Goal: Information Seeking & Learning: Learn about a topic

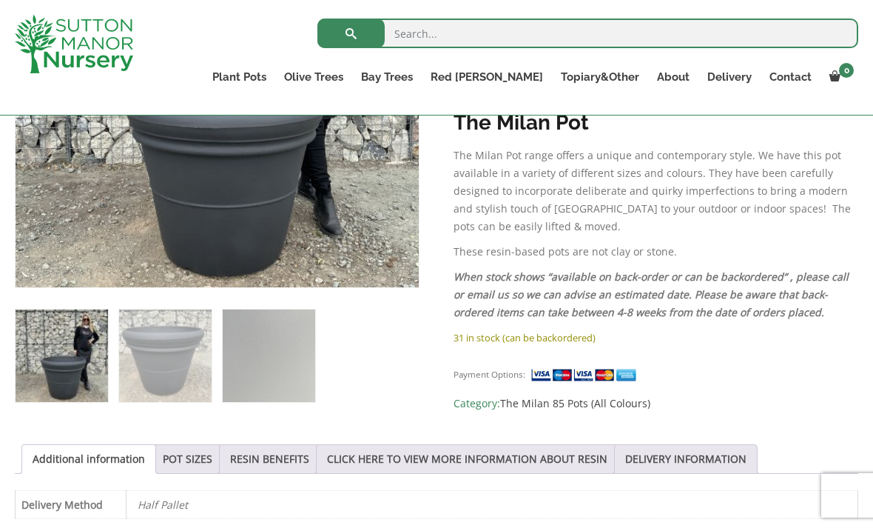
scroll to position [457, 0]
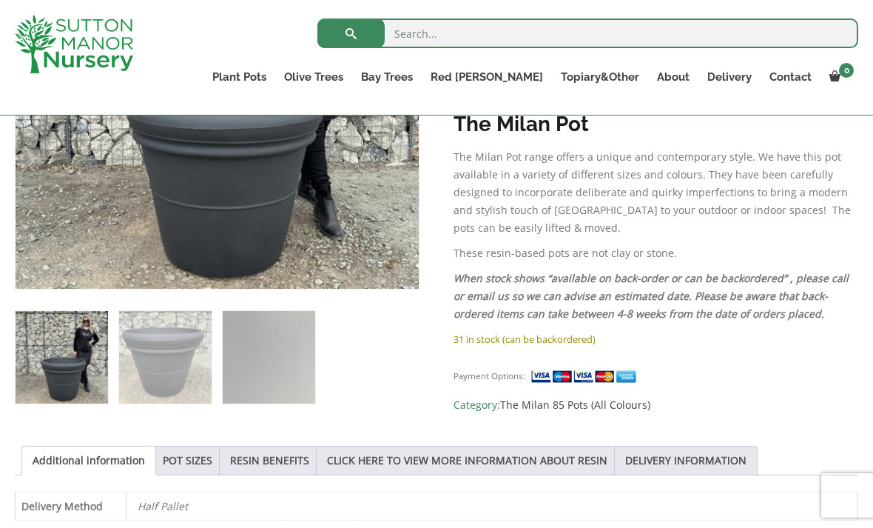
click at [212, 457] on link "POT SIZES" at bounding box center [188, 460] width 50 height 28
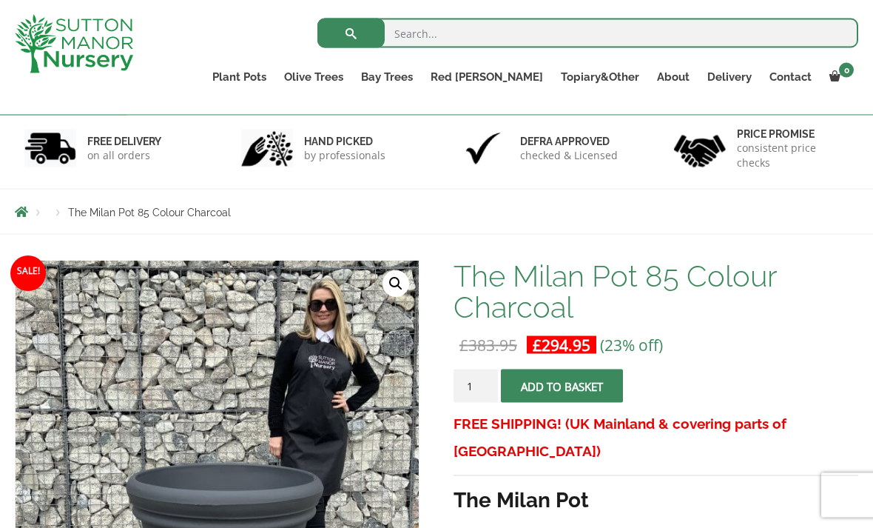
scroll to position [0, 0]
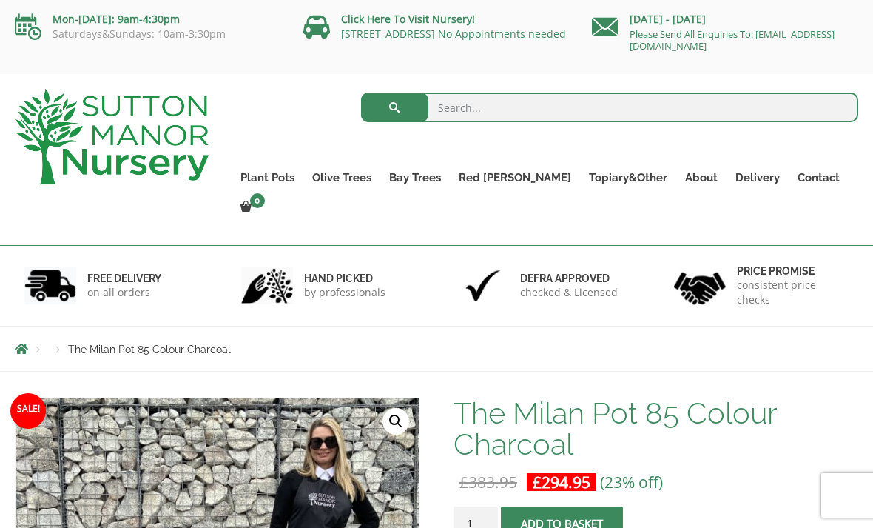
click at [260, 124] on div "Search for:" at bounding box center [545, 111] width 627 height 44
click at [0, 0] on link "The Capri Pots" at bounding box center [0, 0] width 0 height 0
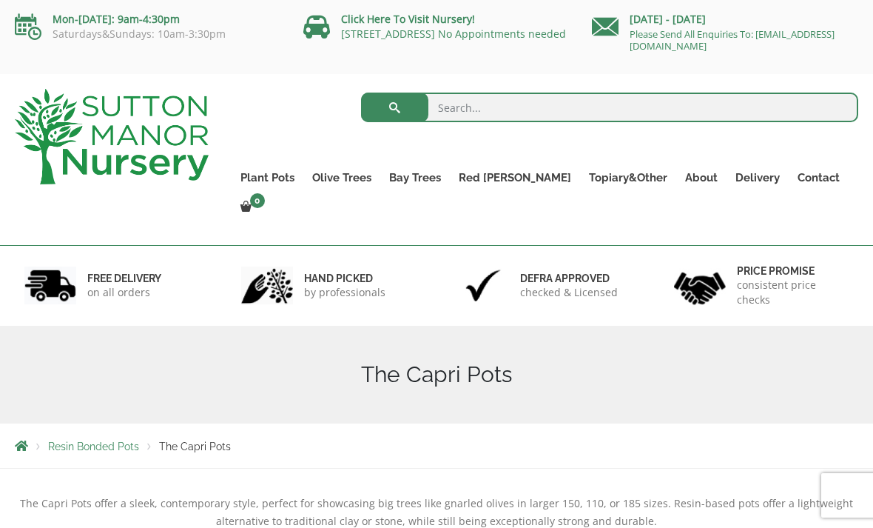
click at [0, 0] on link "The Milan Pots" at bounding box center [0, 0] width 0 height 0
click at [0, 0] on link "The Capri Pots" at bounding box center [0, 0] width 0 height 0
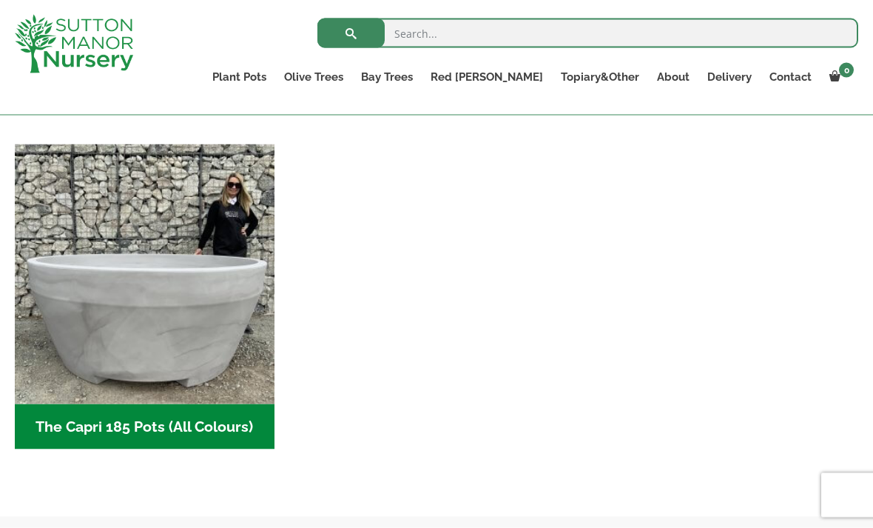
scroll to position [1030, 0]
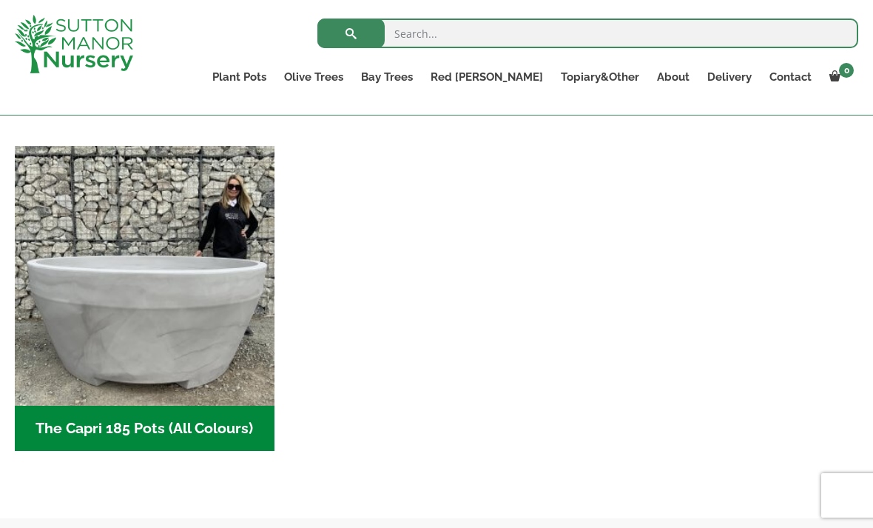
click at [196, 314] on img "Visit product category The Capri 185 Pots (All Colours)" at bounding box center [145, 276] width 260 height 260
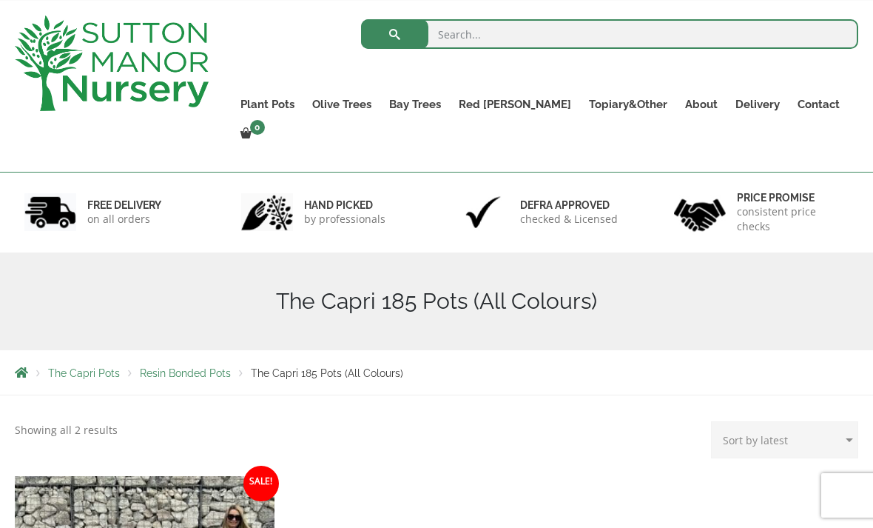
scroll to position [16, 0]
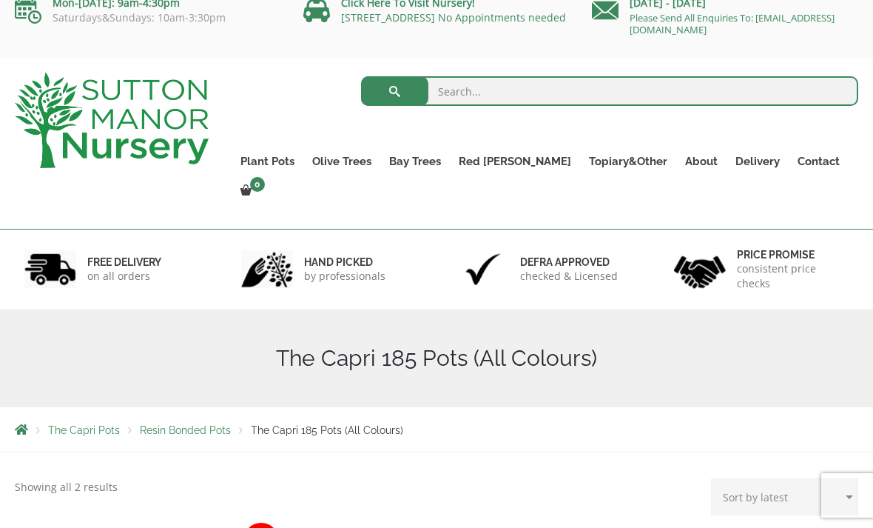
click at [0, 0] on link "The Capri Pots" at bounding box center [0, 0] width 0 height 0
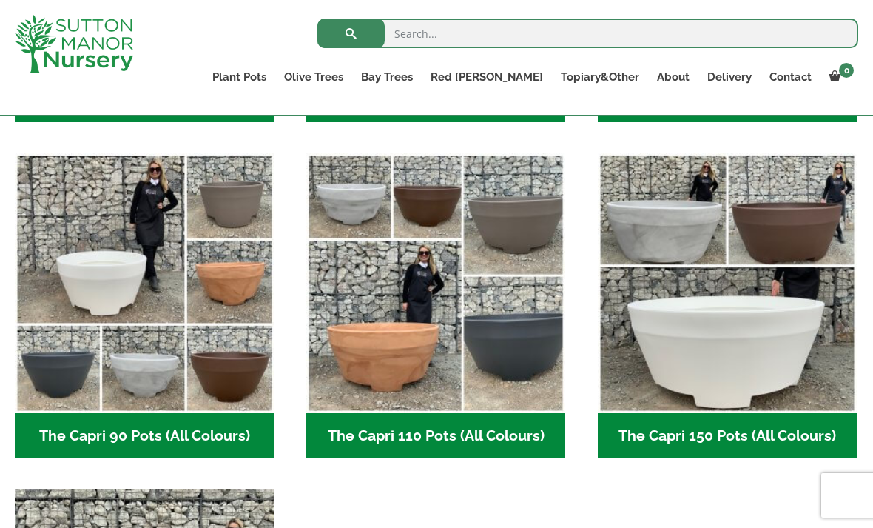
scroll to position [666, 0]
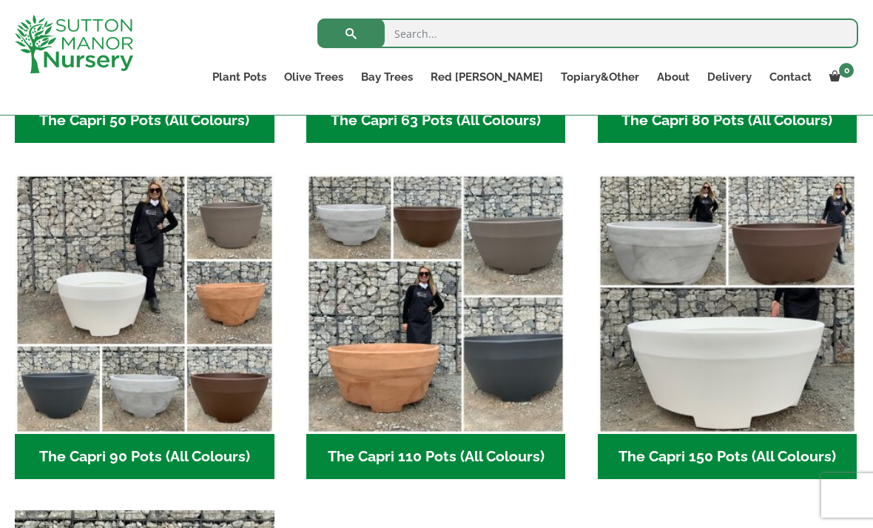
click at [479, 343] on img "Visit product category The Capri 110 Pots (All Colours)" at bounding box center [436, 304] width 260 height 260
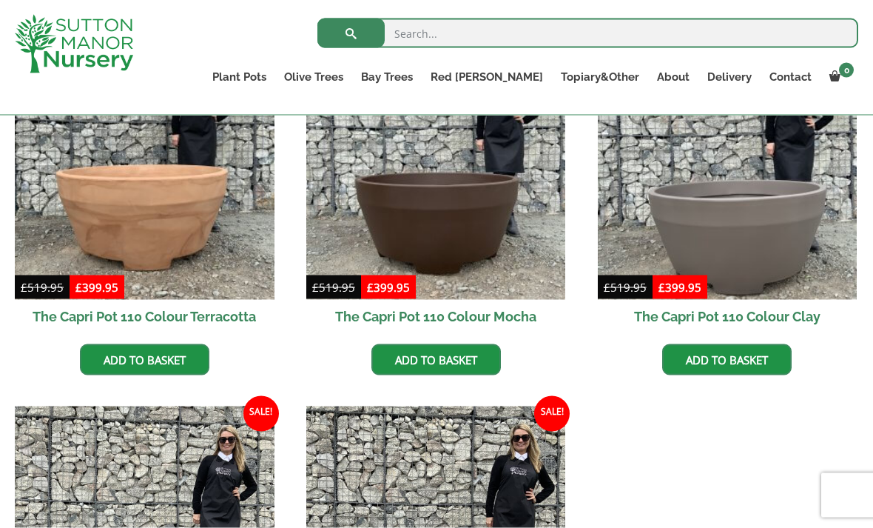
scroll to position [454, 0]
click at [761, 235] on img at bounding box center [728, 169] width 260 height 260
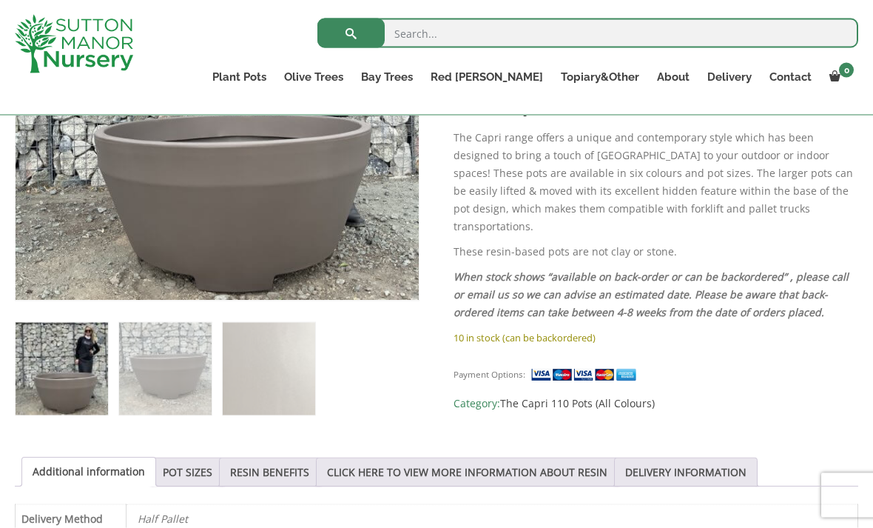
scroll to position [459, 0]
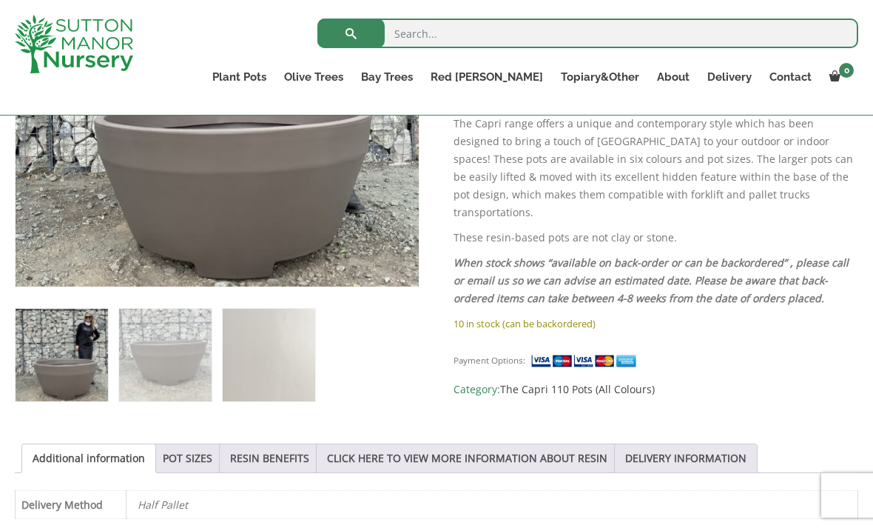
click at [204, 451] on link "POT SIZES" at bounding box center [188, 458] width 50 height 28
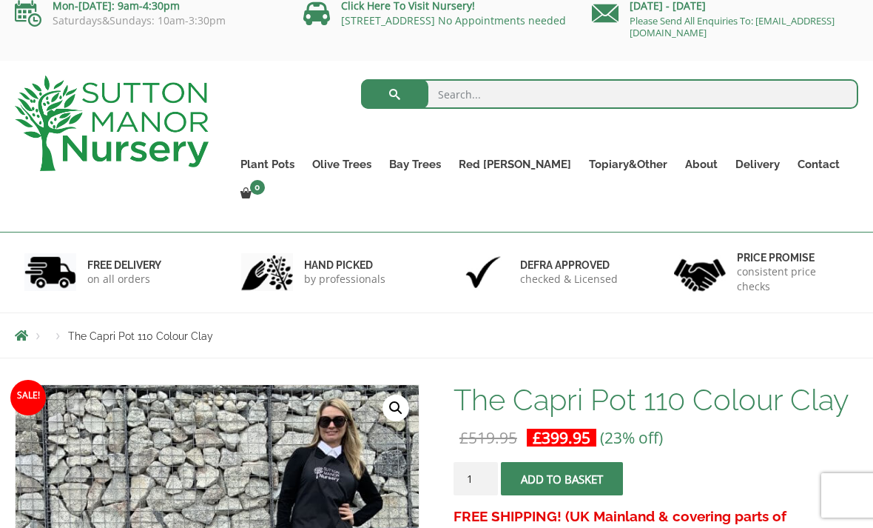
scroll to position [0, 0]
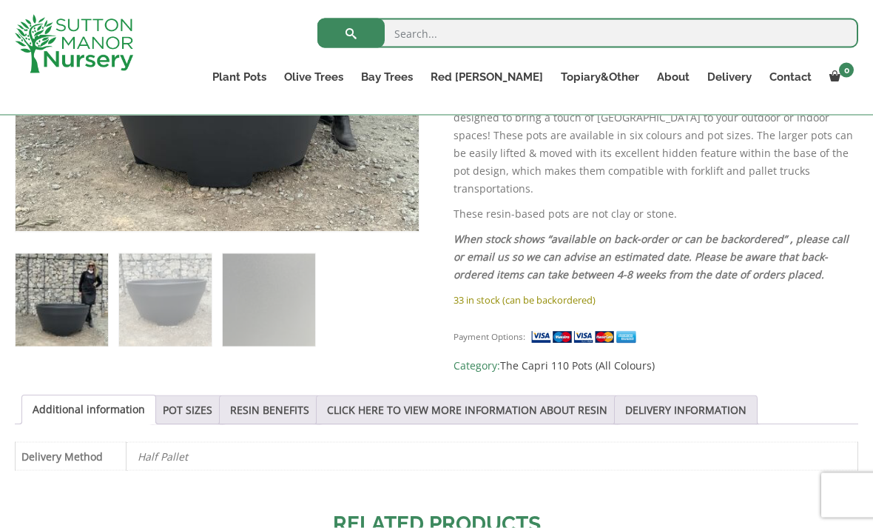
click at [203, 403] on link "POT SIZES" at bounding box center [188, 410] width 50 height 28
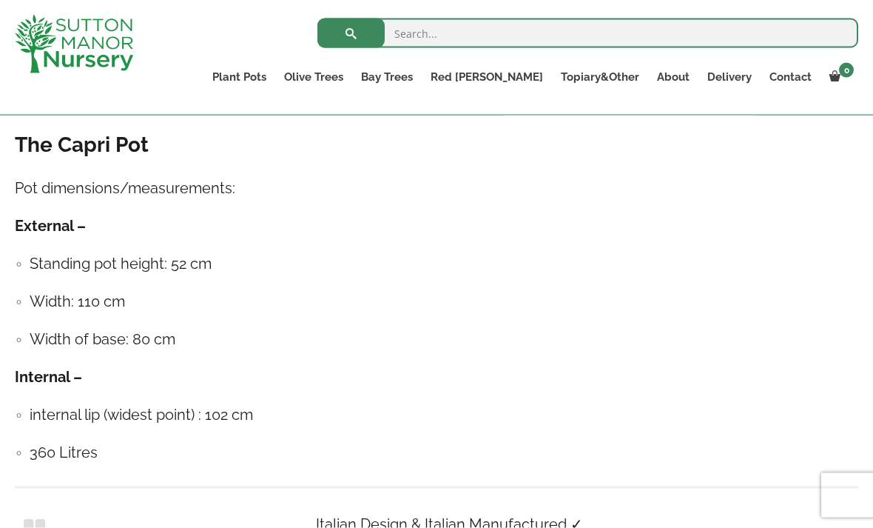
scroll to position [826, 0]
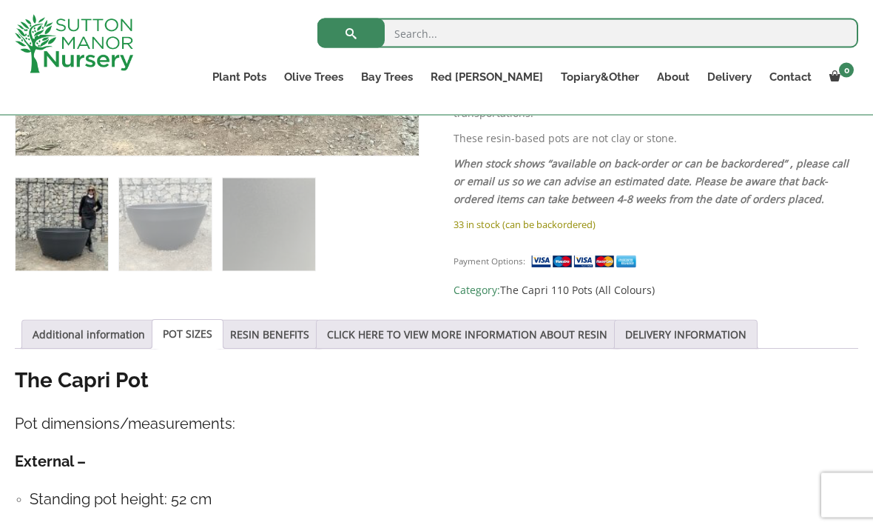
click at [297, 322] on link "RESIN BENEFITS" at bounding box center [269, 334] width 79 height 28
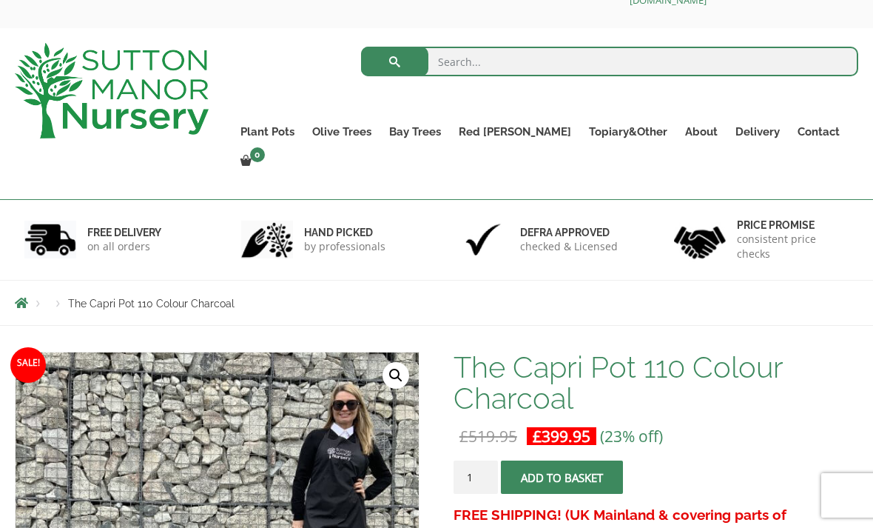
scroll to position [0, 0]
